Goal: Information Seeking & Learning: Find specific fact

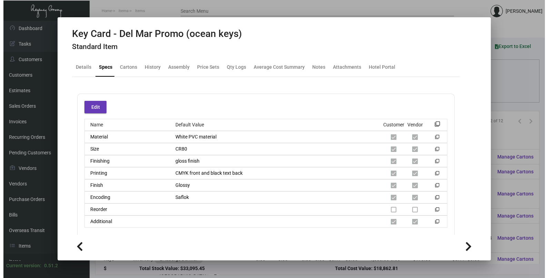
scroll to position [86, 0]
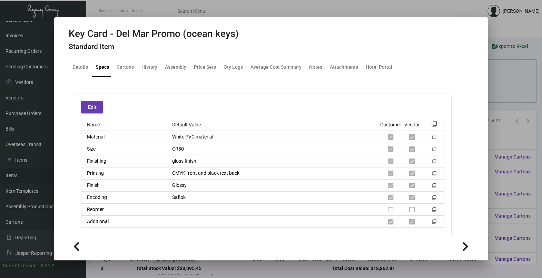
click at [506, 78] on div at bounding box center [271, 139] width 542 height 278
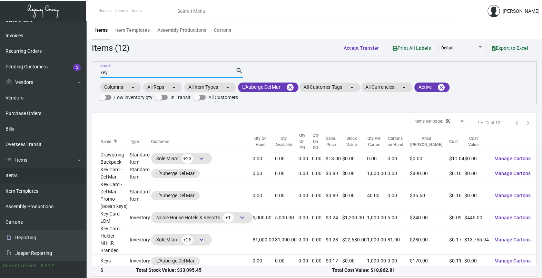
click at [118, 71] on input "key" at bounding box center [167, 73] width 135 height 6
type input "k"
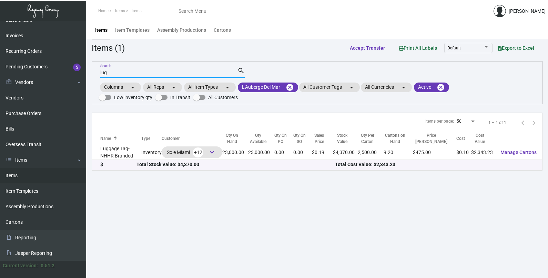
type input "lug"
click at [264, 160] on div "$ Total Stock Value: $4,370.00 Total Cost Value: $2,343.23" at bounding box center [317, 165] width 451 height 10
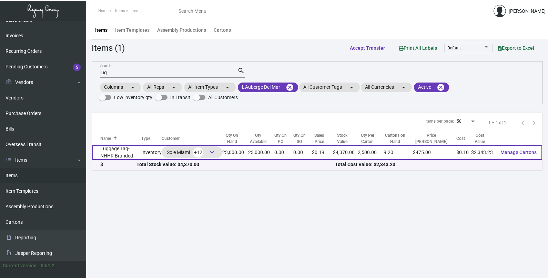
click at [264, 159] on td "23,000.00" at bounding box center [261, 152] width 27 height 15
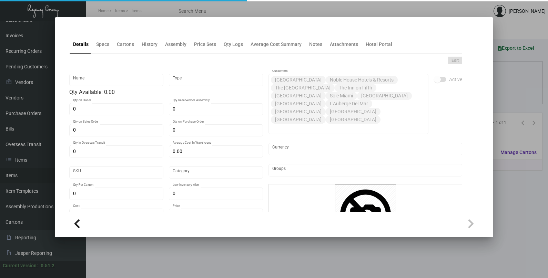
type input "Luggage Tag- NHHR Branded"
type input "Inventory"
type input "23,000"
type input "$ 0.10291"
type input "Standard"
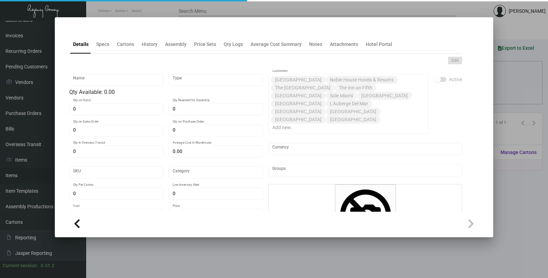
type input "2,500"
type input "$ 0.10188"
type input "$ 0.19"
checkbox input "true"
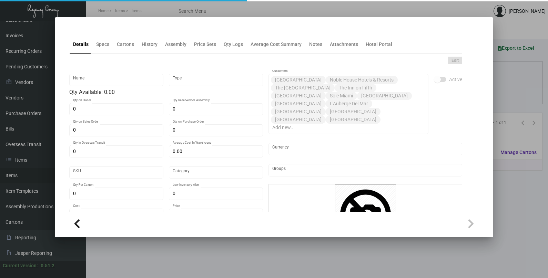
type input "United States Dollar $"
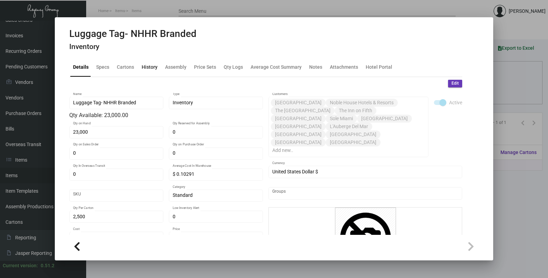
click at [153, 71] on div "History" at bounding box center [149, 67] width 21 height 17
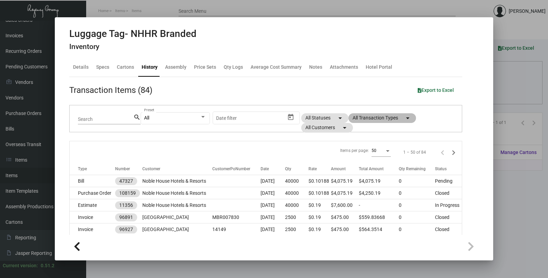
click at [391, 121] on mat-chip "All Transaction Types arrow_drop_down" at bounding box center [383, 118] width 68 height 10
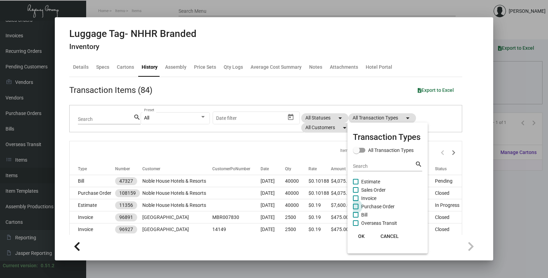
click at [379, 207] on span "Purchase Order" at bounding box center [378, 206] width 33 height 8
click at [356, 209] on input "Purchase Order" at bounding box center [356, 209] width 0 height 0
checkbox input "true"
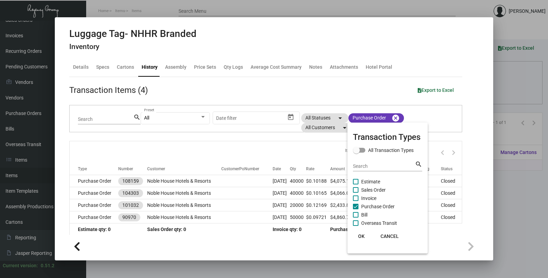
click at [363, 235] on span "OK" at bounding box center [361, 236] width 7 height 6
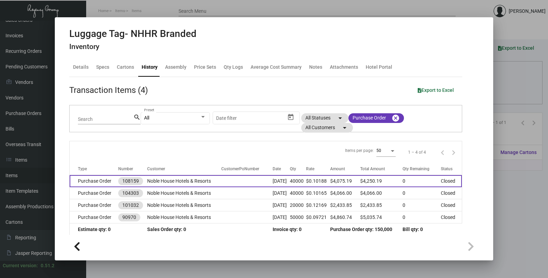
click at [221, 183] on td at bounding box center [246, 181] width 51 height 12
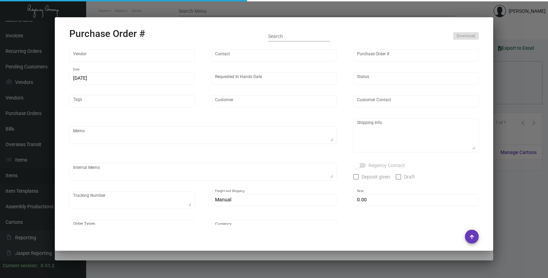
type input "SSP"
type input "[PERSON_NAME]"
type input "108159"
type input "[DATE]"
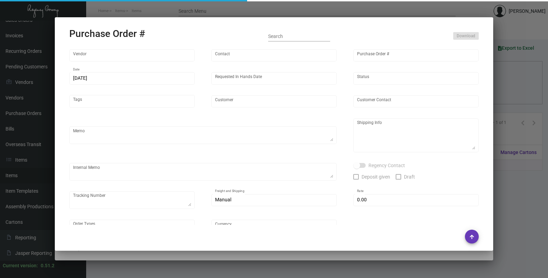
type input "Noble House Hotels & Resorts"
type textarea "Quote - 5576527 / Reorder - Purchase Order #104303 / Please reach out to SH for…"
type textarea "Regency Group LA [STREET_ADDRESS]"
type textarea "Label provided to vendor to ship to LA Warehouse. UPS Ground Cost $322.88"
checkbox input "true"
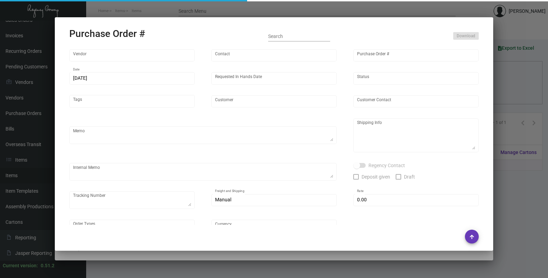
type textarea "16 boxes, Master - 1Z1AY2760396206154"
type input "$ 0.00"
type input "United States Dollar $"
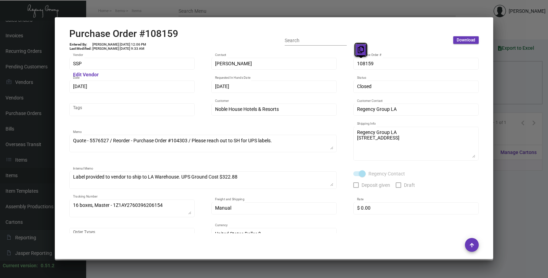
drag, startPoint x: 364, startPoint y: 63, endPoint x: 362, endPoint y: 51, distance: 11.9
click at [362, 51] on icon at bounding box center [361, 49] width 6 height 7
click at [348, 65] on div "SSP Vendor Edit Vendor [PERSON_NAME] Contact 108159 Purchase Order # [DATE] Dat…" at bounding box center [274, 152] width 410 height 191
drag, startPoint x: 88, startPoint y: 86, endPoint x: 89, endPoint y: 72, distance: 14.6
click at [84, 72] on icon at bounding box center [85, 72] width 6 height 7
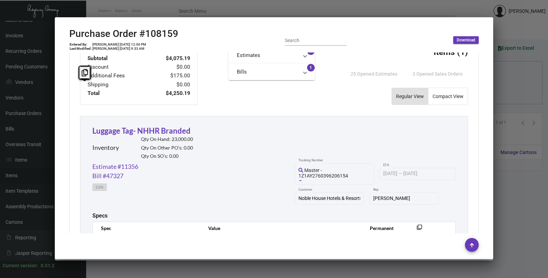
scroll to position [374, 0]
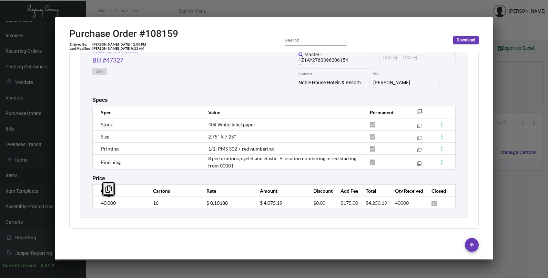
click at [86, 206] on div "Luggage Tag- NHHR Branded Inventory Qty On Hand: 23,000.00 Qty On Other PO’s: 0…" at bounding box center [274, 109] width 388 height 218
click at [202, 207] on td "$ 0.10188" at bounding box center [226, 203] width 53 height 12
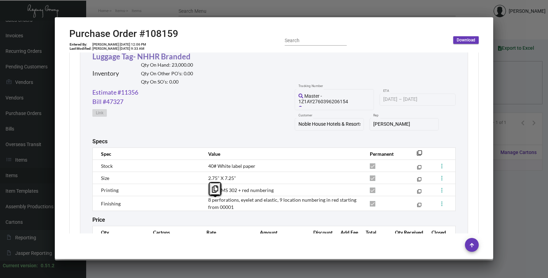
scroll to position [245, 0]
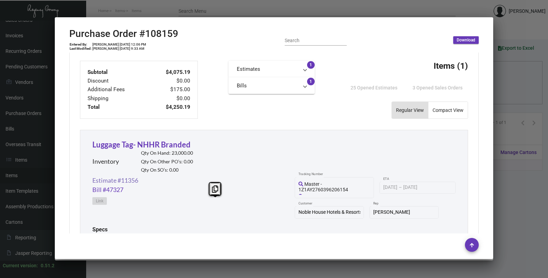
click at [111, 180] on link "Estimate #11356" at bounding box center [115, 180] width 46 height 9
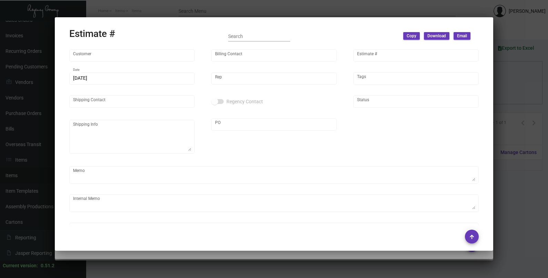
type input "Noble House Hotels & Resorts"
type input "[PERSON_NAME]"
type input "11356"
type input "[DATE]"
type input "[PERSON_NAME]"
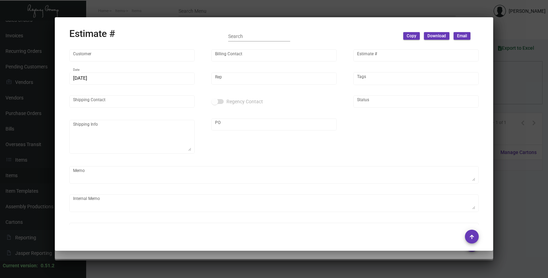
type input "United States Dollar $"
type input "8.00000 %"
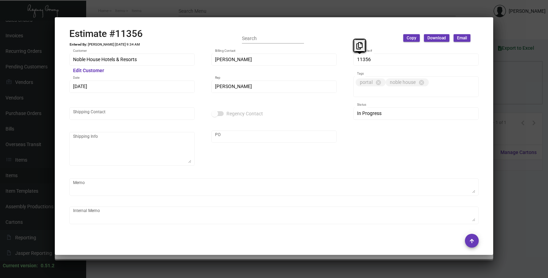
drag, startPoint x: 364, startPoint y: 59, endPoint x: 335, endPoint y: 30, distance: 40.7
click at [358, 45] on icon at bounding box center [360, 45] width 6 height 7
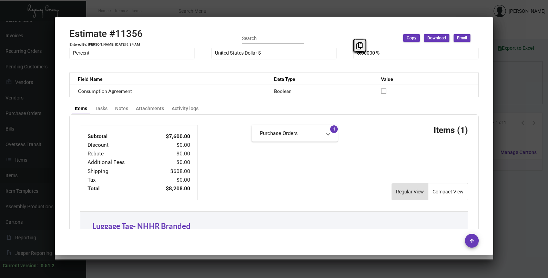
scroll to position [418, 0]
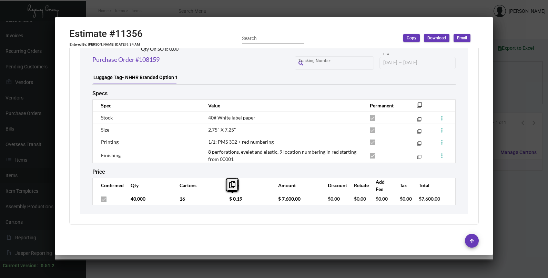
click at [217, 202] on tr "40,000 16 $ 0.19 $ 7,600.00 $0.00 $0.00 $0.00 $0.00 $7,600.00" at bounding box center [274, 198] width 363 height 12
click at [233, 131] on span "2.75" X 7.25"" at bounding box center [222, 130] width 28 height 6
drag, startPoint x: 233, startPoint y: 131, endPoint x: 262, endPoint y: 116, distance: 33.2
click at [263, 116] on td "40# White label paper" at bounding box center [281, 117] width 161 height 12
copy span "40# White label paper"
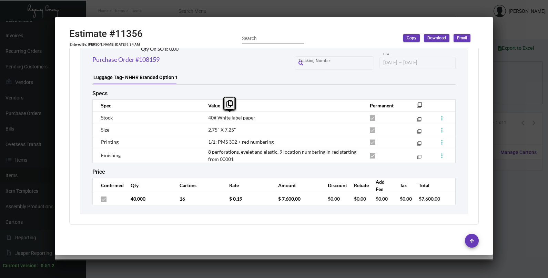
drag, startPoint x: 252, startPoint y: 115, endPoint x: 207, endPoint y: 117, distance: 44.9
click at [207, 117] on td "40# White label paper" at bounding box center [281, 117] width 161 height 12
drag, startPoint x: 232, startPoint y: 130, endPoint x: 213, endPoint y: 130, distance: 19.3
click at [213, 130] on span "2.75" X 7.25"" at bounding box center [222, 130] width 28 height 6
drag, startPoint x: 213, startPoint y: 130, endPoint x: 201, endPoint y: 132, distance: 11.5
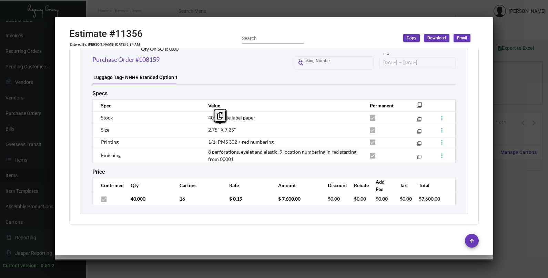
click at [201, 132] on td "2.75" X 7.25"" at bounding box center [281, 129] width 161 height 12
copy span "2.75" X 7.25""
copy span "8 perforations, eyelet and elastic, 9 location numbering in red starting from 0…"
drag, startPoint x: 233, startPoint y: 161, endPoint x: 202, endPoint y: 154, distance: 31.9
click at [202, 154] on td "8 perforations, eyelet and elastic, 9 location numbering in red starting from 0…" at bounding box center [281, 155] width 161 height 15
